Goal: Information Seeking & Learning: Learn about a topic

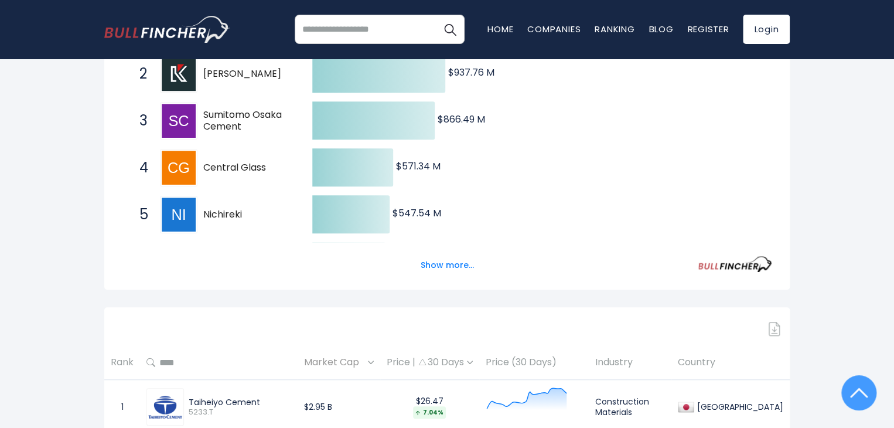
scroll to position [293, 0]
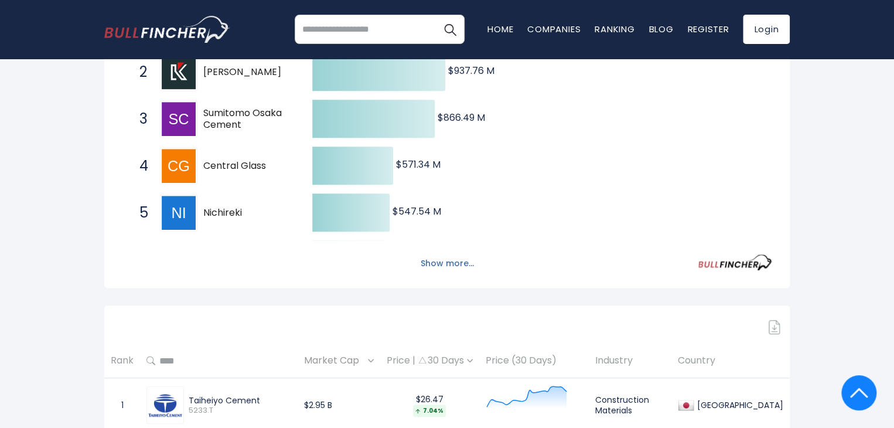
click at [450, 261] on button "Show more..." at bounding box center [447, 263] width 67 height 19
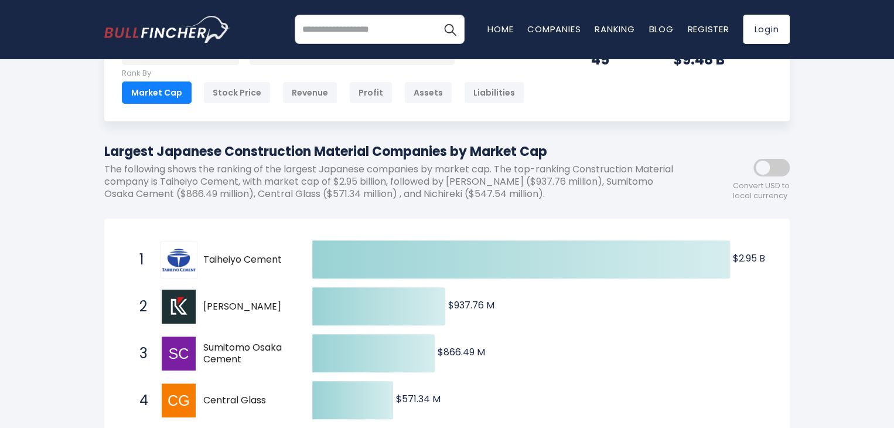
scroll to position [0, 0]
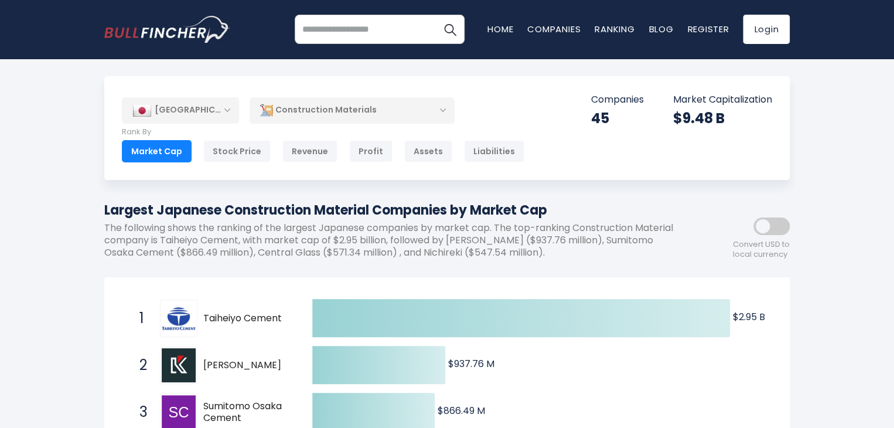
drag, startPoint x: 102, startPoint y: 207, endPoint x: 551, endPoint y: 209, distance: 448.8
copy h1 "Largest Japanese Construction Material Companies by Market Cap"
